Goal: Task Accomplishment & Management: Use online tool/utility

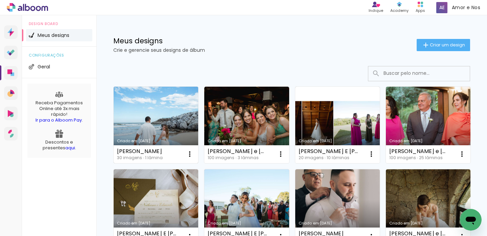
scroll to position [21, 0]
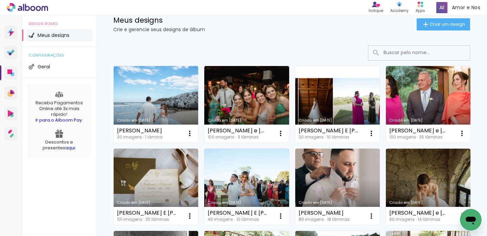
click at [358, 107] on link "Criado em 22/09/25" at bounding box center [338, 104] width 85 height 77
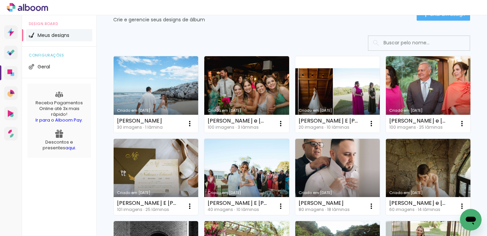
scroll to position [31, 0]
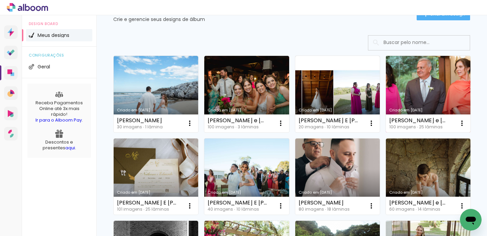
click at [386, 132] on link "Criado em 17/09/25" at bounding box center [428, 94] width 85 height 77
